Goal: Transaction & Acquisition: Purchase product/service

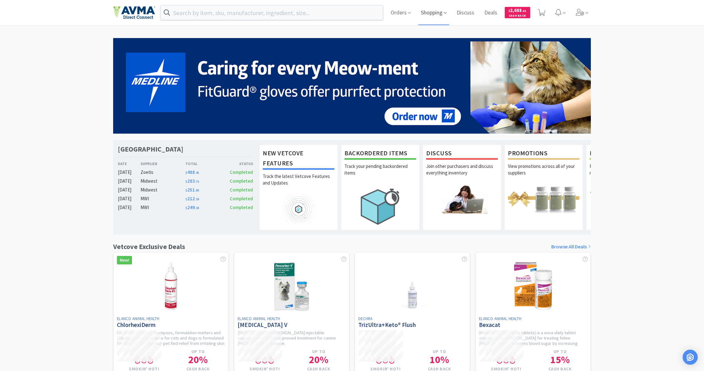
click at [430, 13] on span "Shopping" at bounding box center [433, 12] width 31 height 25
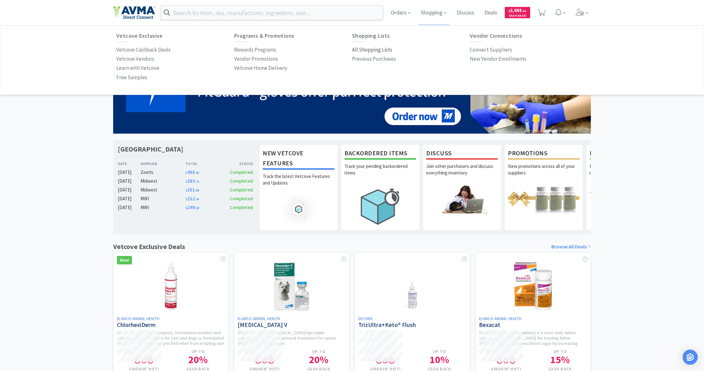
click at [368, 50] on p "All Shopping Lists" at bounding box center [372, 50] width 40 height 8
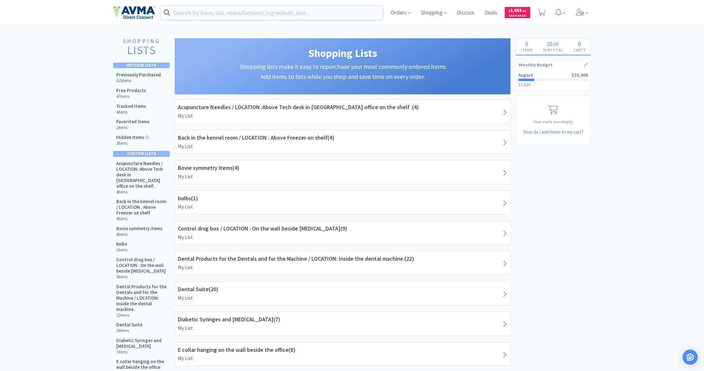
click at [137, 76] on h5 "Previously Purchased" at bounding box center [138, 75] width 45 height 6
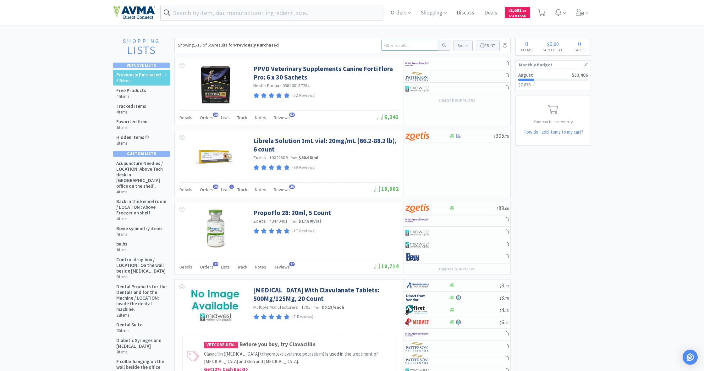
click at [396, 44] on input at bounding box center [409, 45] width 57 height 11
type input "kenalog"
click at [443, 45] on button at bounding box center [444, 45] width 12 height 11
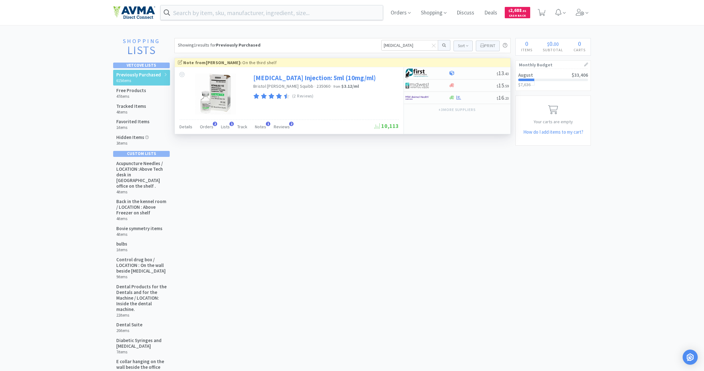
click at [280, 77] on link "Kenalog Injection: 5ml (10mg/ml)" at bounding box center [314, 78] width 123 height 8
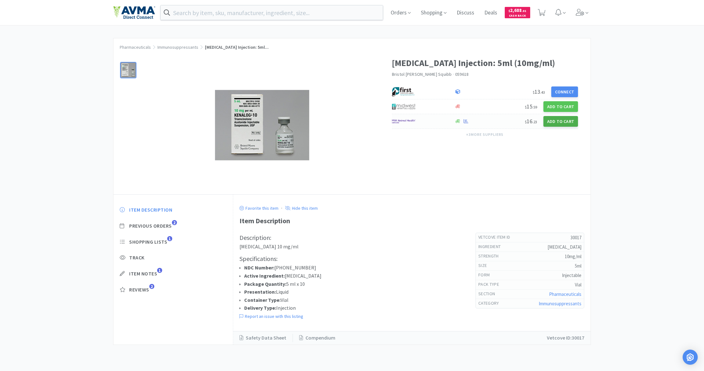
click at [557, 120] on button "Add to Cart" at bounding box center [560, 121] width 35 height 11
select select "1"
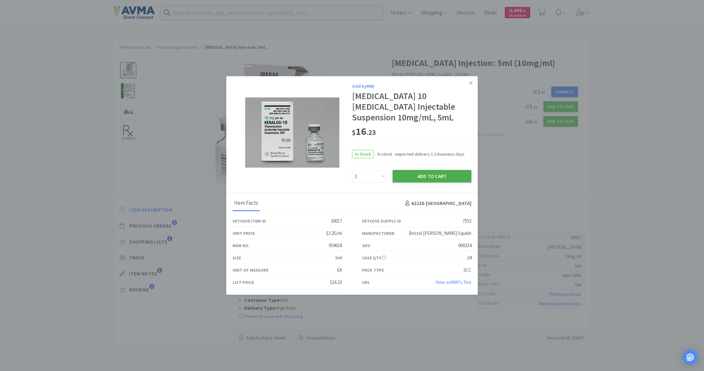
click at [437, 178] on button "Add to Cart" at bounding box center [431, 176] width 79 height 13
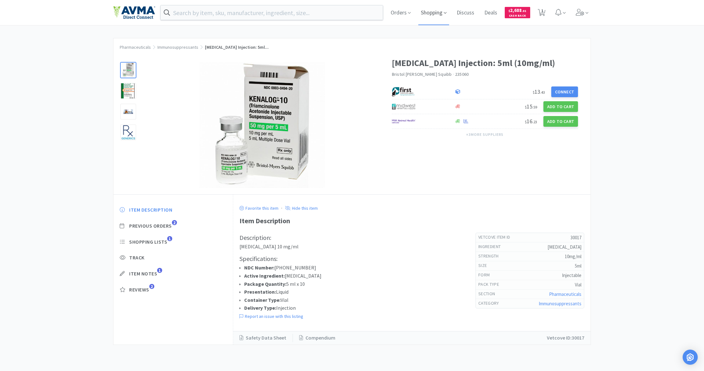
click at [430, 15] on span "Shopping" at bounding box center [433, 12] width 31 height 25
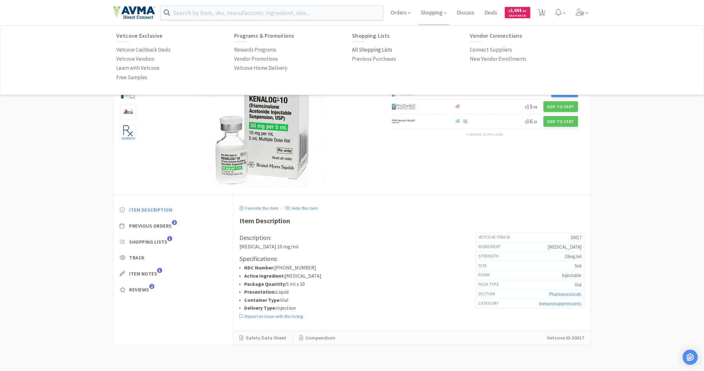
click at [373, 48] on p "All Shopping Lists" at bounding box center [372, 50] width 40 height 8
select select "1"
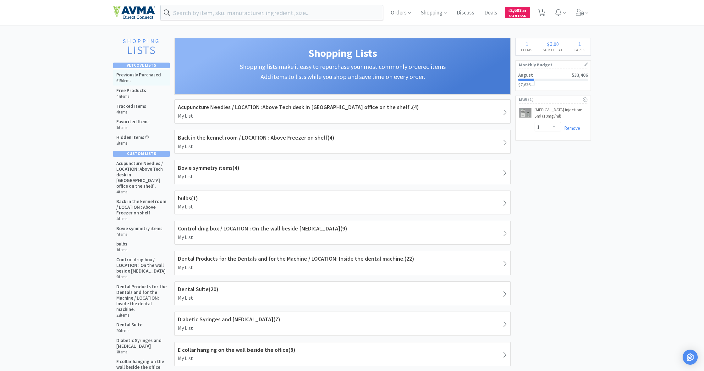
click at [136, 79] on h6 "615 items" at bounding box center [138, 80] width 45 height 5
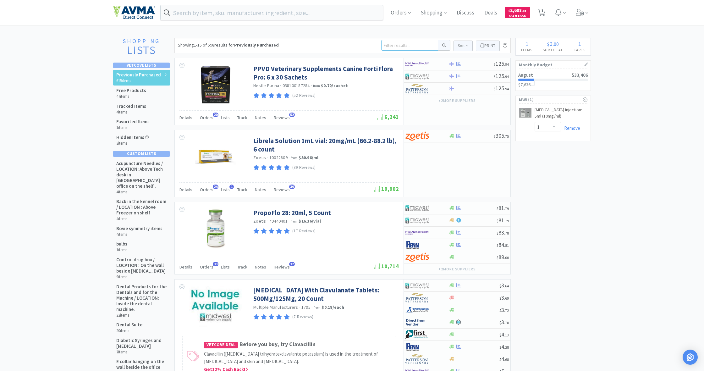
click at [390, 46] on input at bounding box center [409, 45] width 57 height 11
type input "composure"
click at [443, 45] on button at bounding box center [444, 45] width 12 height 11
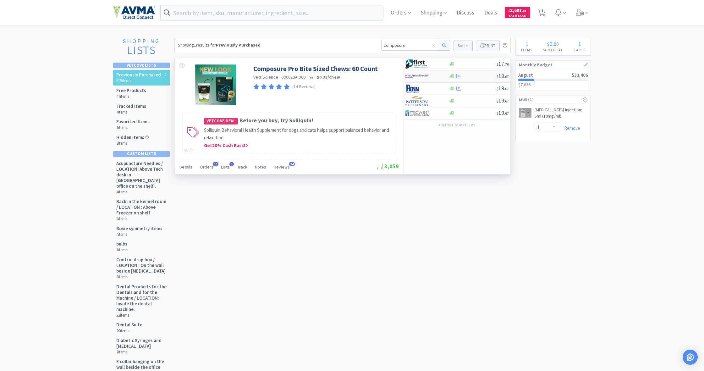
click at [454, 78] on div at bounding box center [451, 76] width 6 height 5
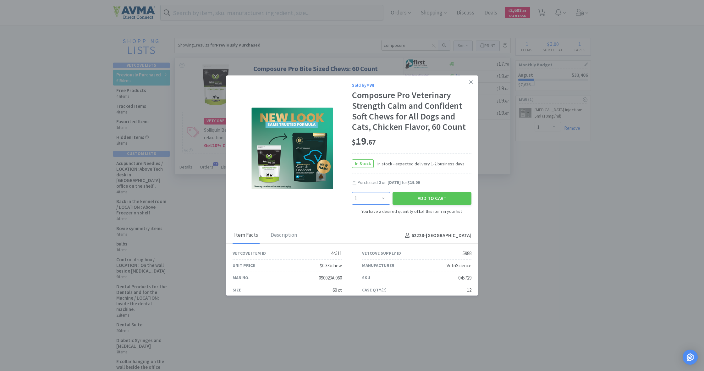
select select "6"
click at [428, 197] on button "Add to Cart" at bounding box center [431, 198] width 79 height 13
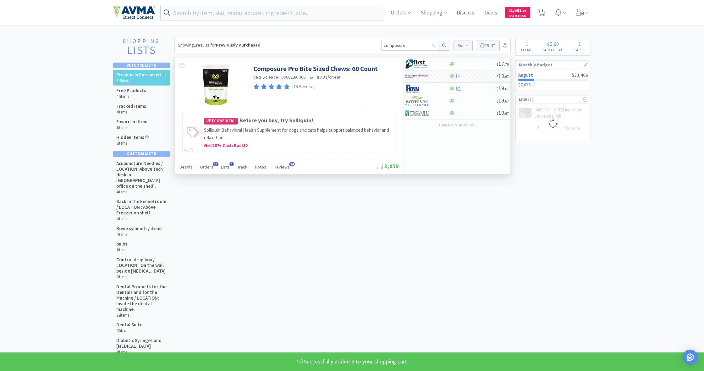
select select "6"
select select "1"
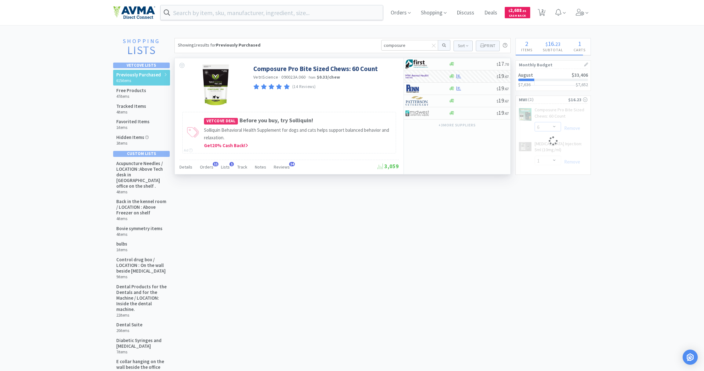
select select "4"
drag, startPoint x: 404, startPoint y: 45, endPoint x: 379, endPoint y: 42, distance: 25.3
click at [379, 42] on div "Showing 1 results for Previously Purchased composure Sort Print Previously Purc…" at bounding box center [342, 45] width 336 height 15
type input "intellident"
click at [443, 45] on button at bounding box center [444, 45] width 12 height 11
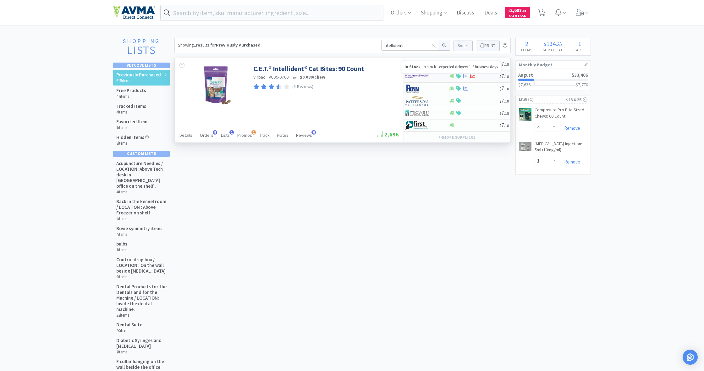
click at [453, 77] on icon at bounding box center [451, 76] width 5 height 4
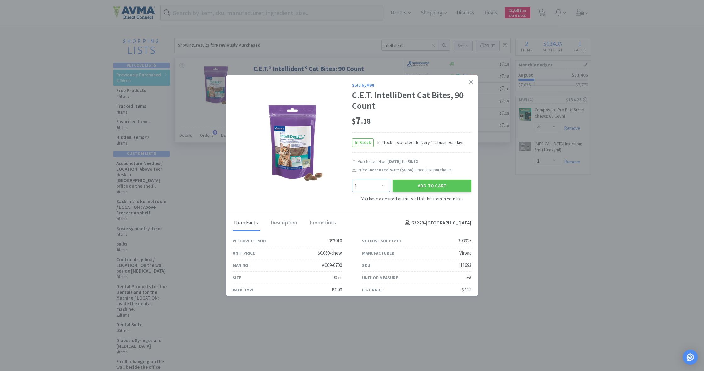
select select "4"
click at [429, 183] on button "Add to Cart" at bounding box center [431, 185] width 79 height 13
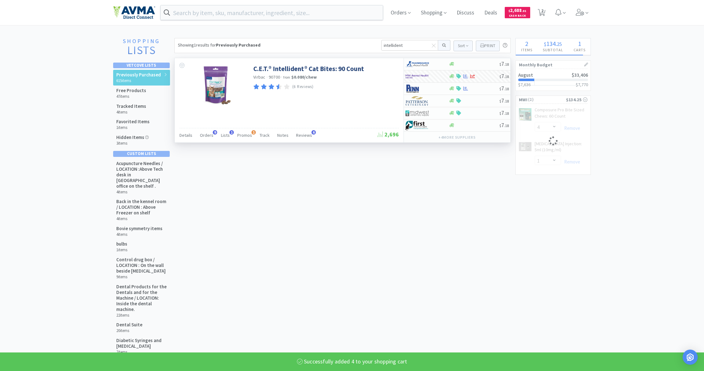
select select "4"
select select "1"
